Goal: Task Accomplishment & Management: Complete application form

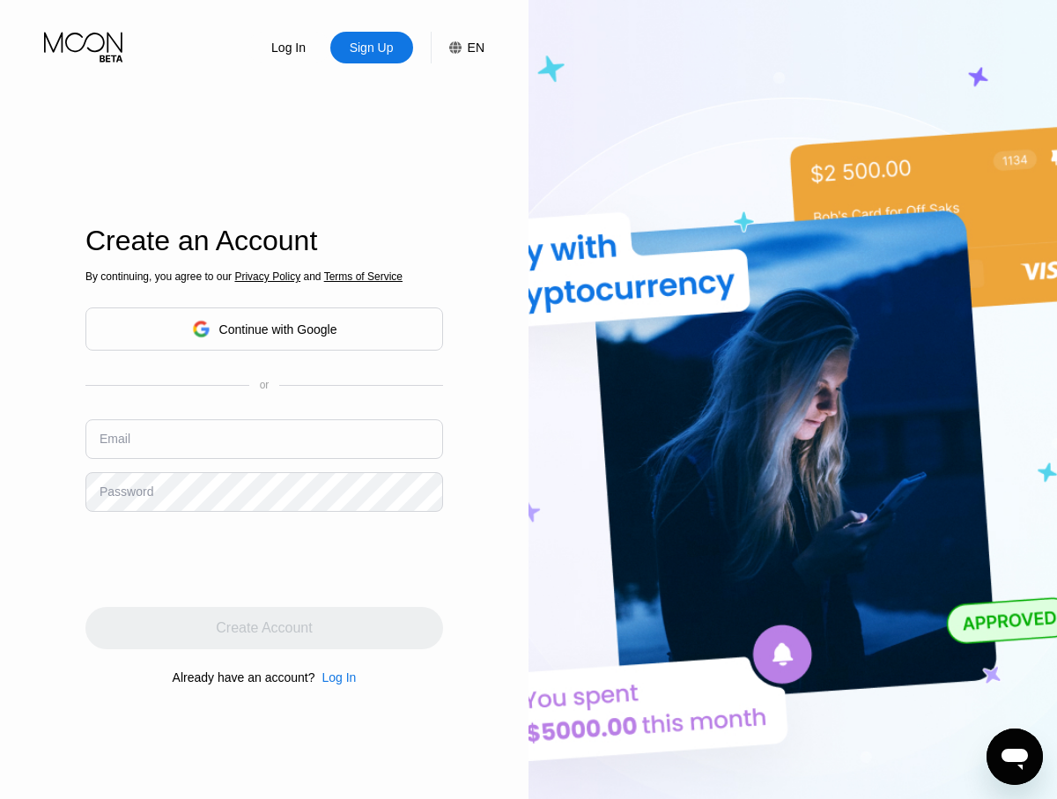
click at [326, 439] on input "text" at bounding box center [264, 439] width 358 height 40
type input "[EMAIL_ADDRESS][DOMAIN_NAME]"
click at [388, 538] on div at bounding box center [264, 559] width 358 height 69
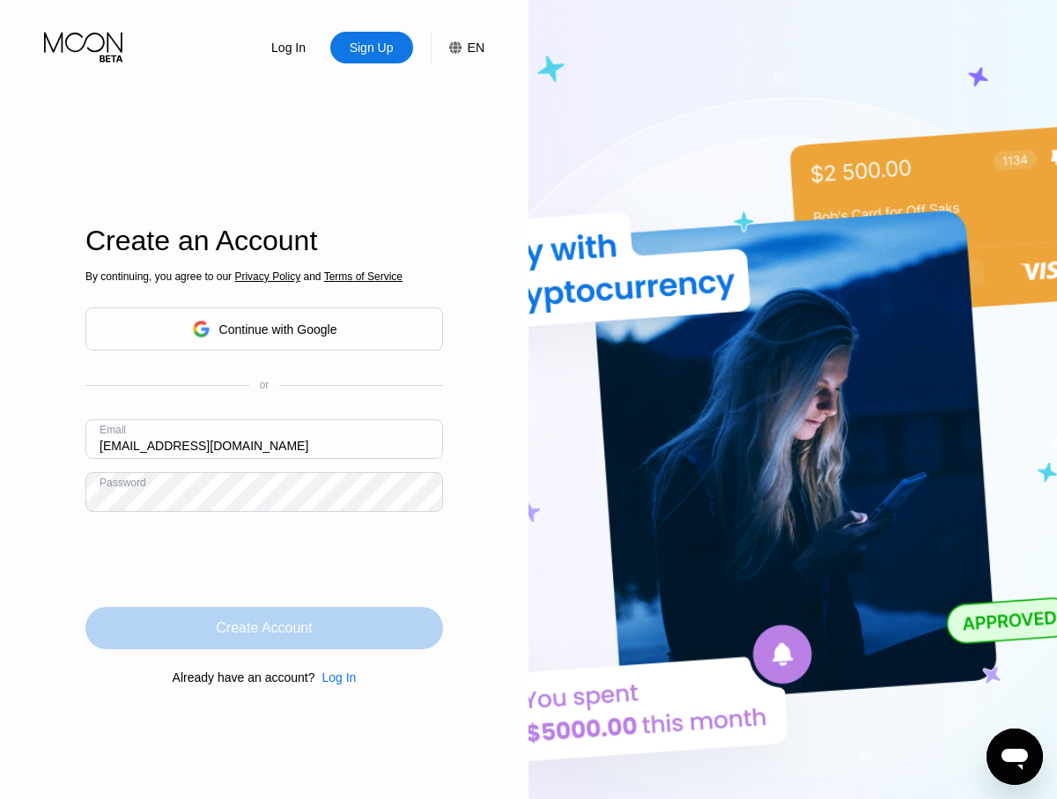
click at [343, 610] on div "Create Account" at bounding box center [264, 628] width 358 height 42
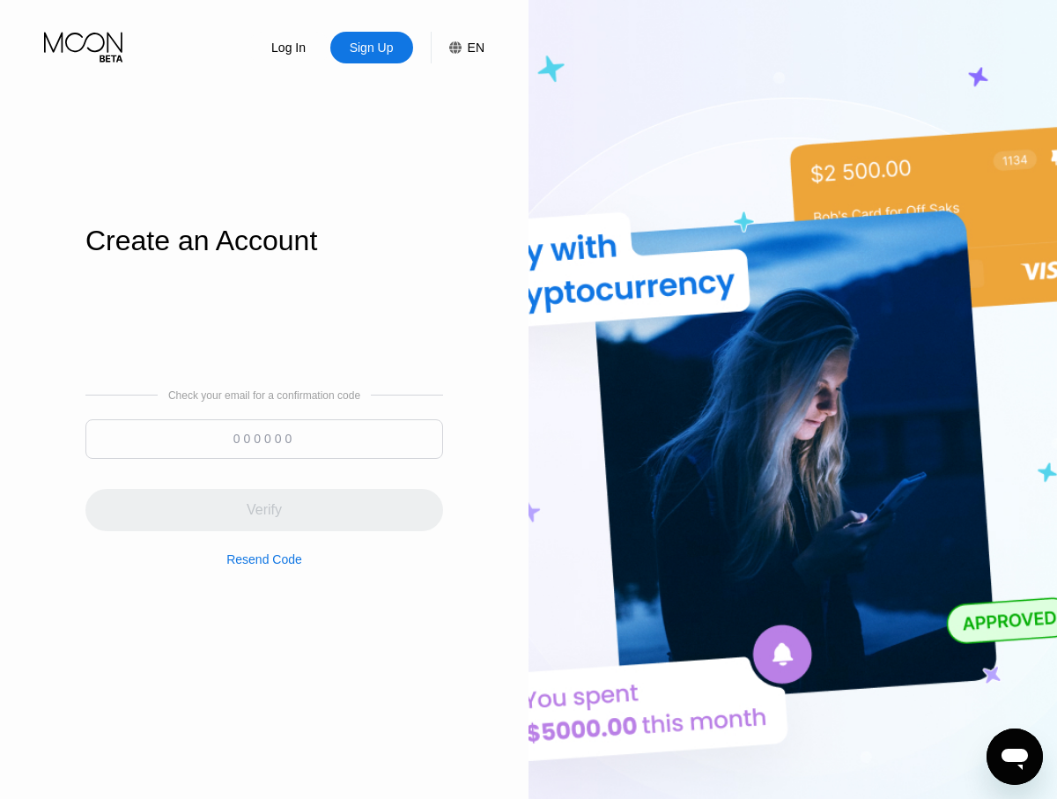
click at [358, 52] on div "Sign Up" at bounding box center [372, 48] width 48 height 18
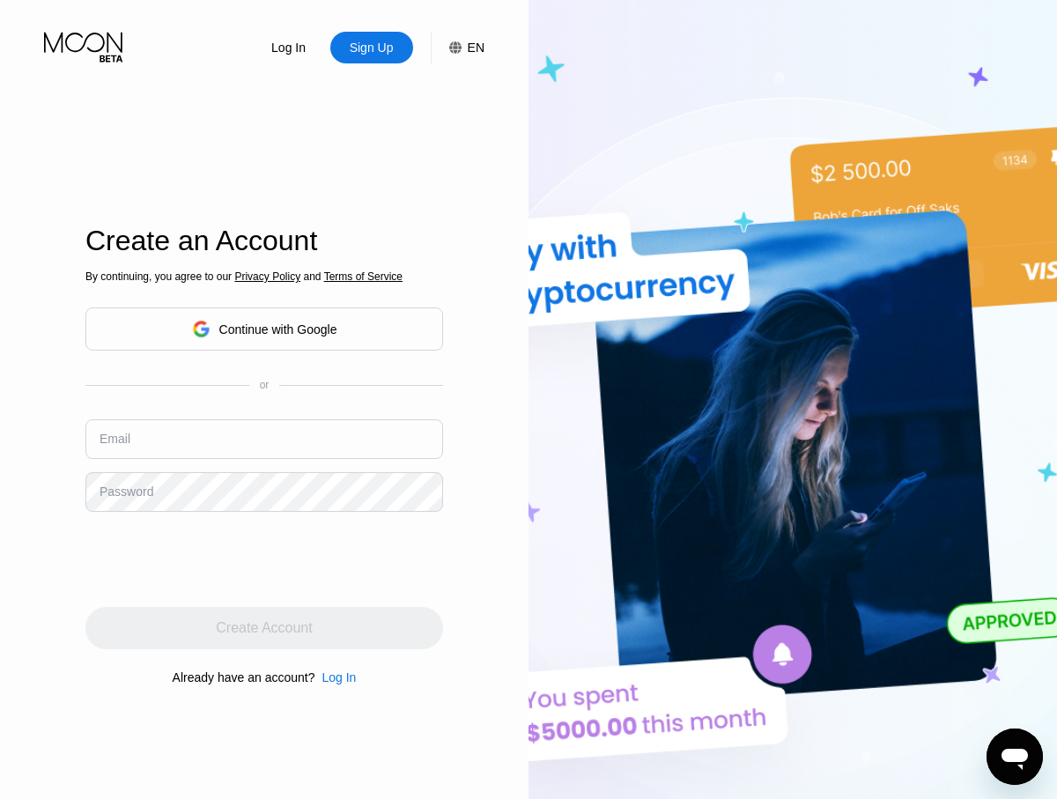
click at [399, 594] on div "By continuing, you agree to our Privacy Policy and Terms of Service Continue wi…" at bounding box center [264, 478] width 358 height 424
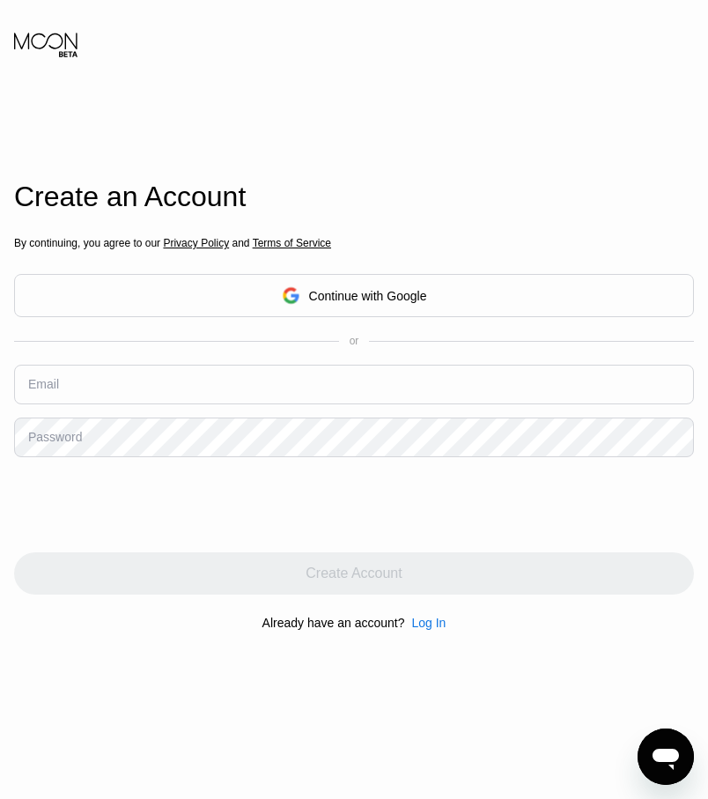
click at [567, 382] on input "text" at bounding box center [354, 385] width 680 height 40
type input "[EMAIL_ADDRESS][DOMAIN_NAME]"
click at [616, 482] on div at bounding box center [354, 504] width 680 height 69
